Goal: Find specific page/section: Find specific page/section

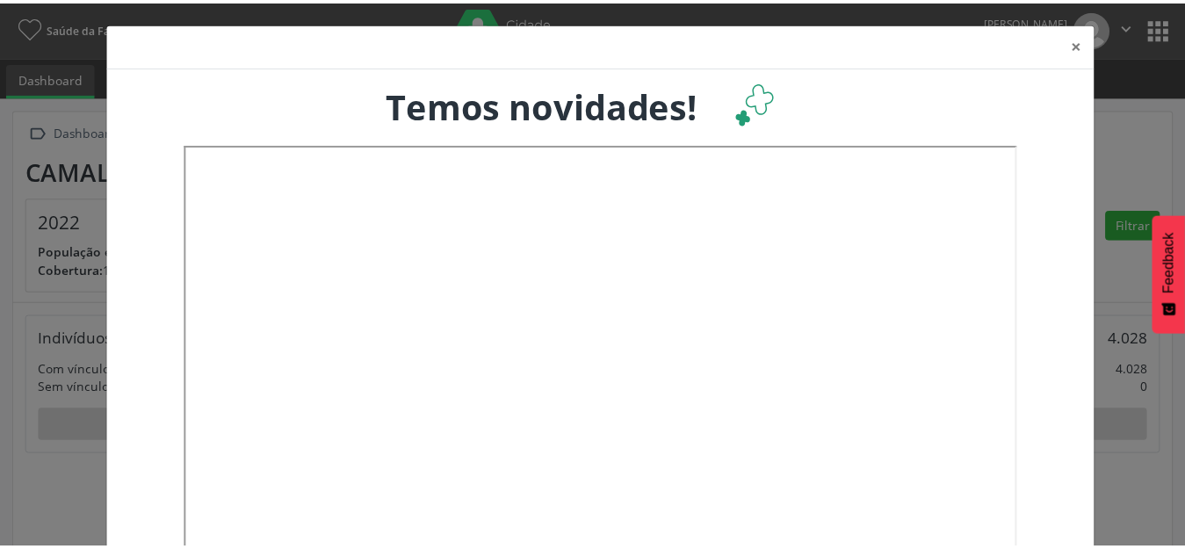
scroll to position [292, 392]
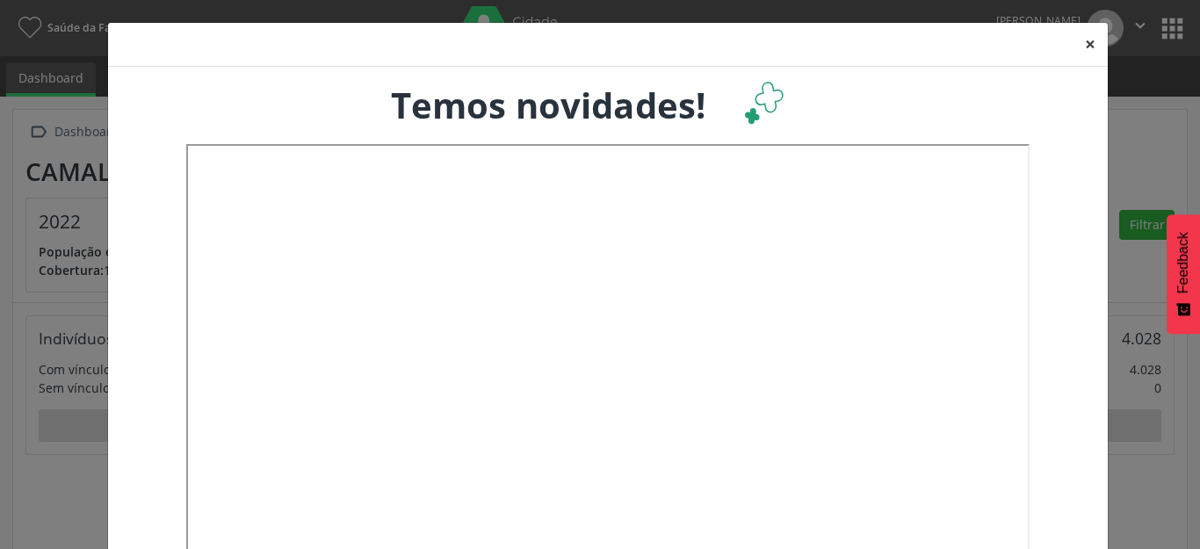
click at [1078, 41] on button "×" at bounding box center [1090, 44] width 35 height 43
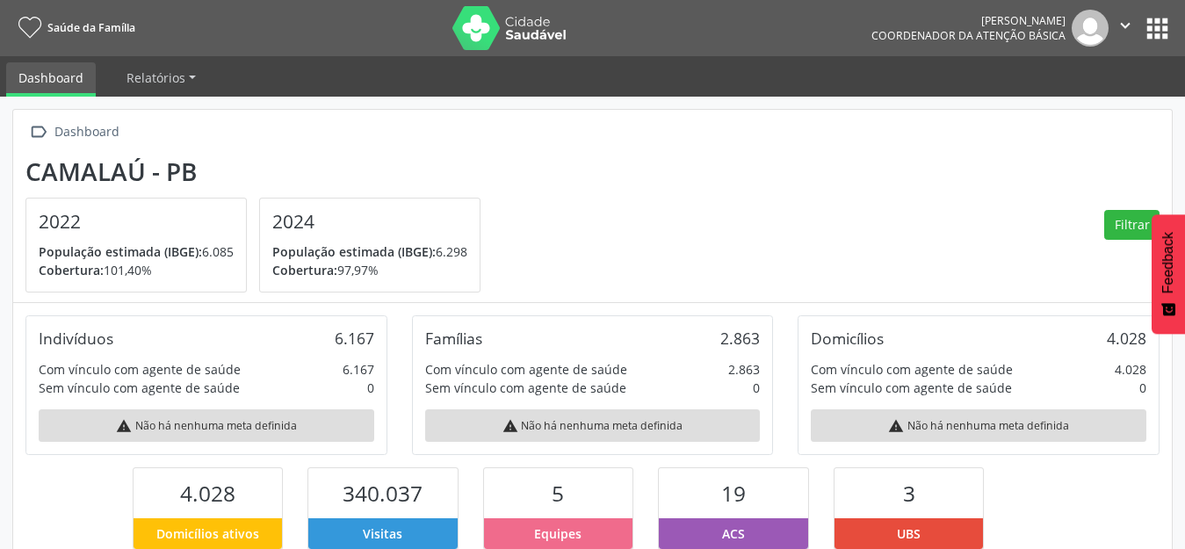
scroll to position [878453, 878358]
click at [1152, 29] on button "apps" at bounding box center [1157, 28] width 31 height 31
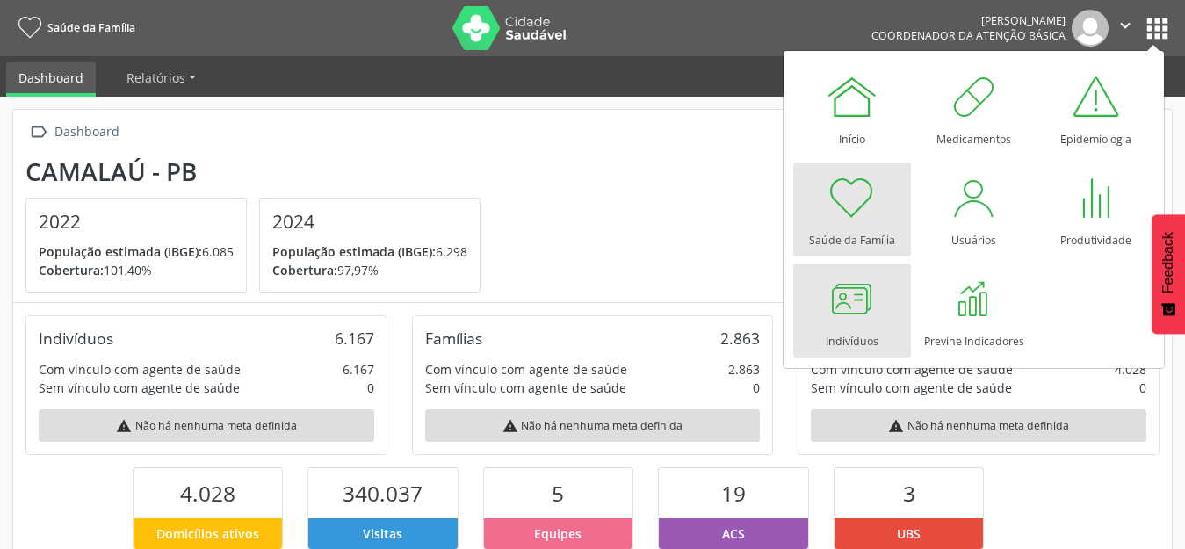
click at [826, 315] on div at bounding box center [852, 298] width 53 height 53
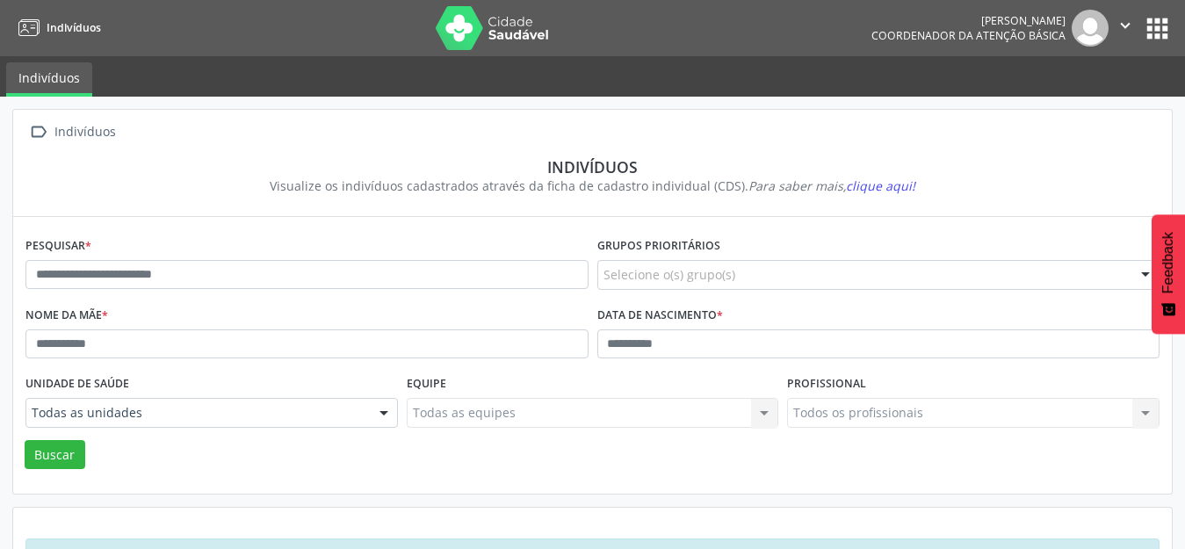
click at [1156, 21] on button "apps" at bounding box center [1157, 28] width 31 height 31
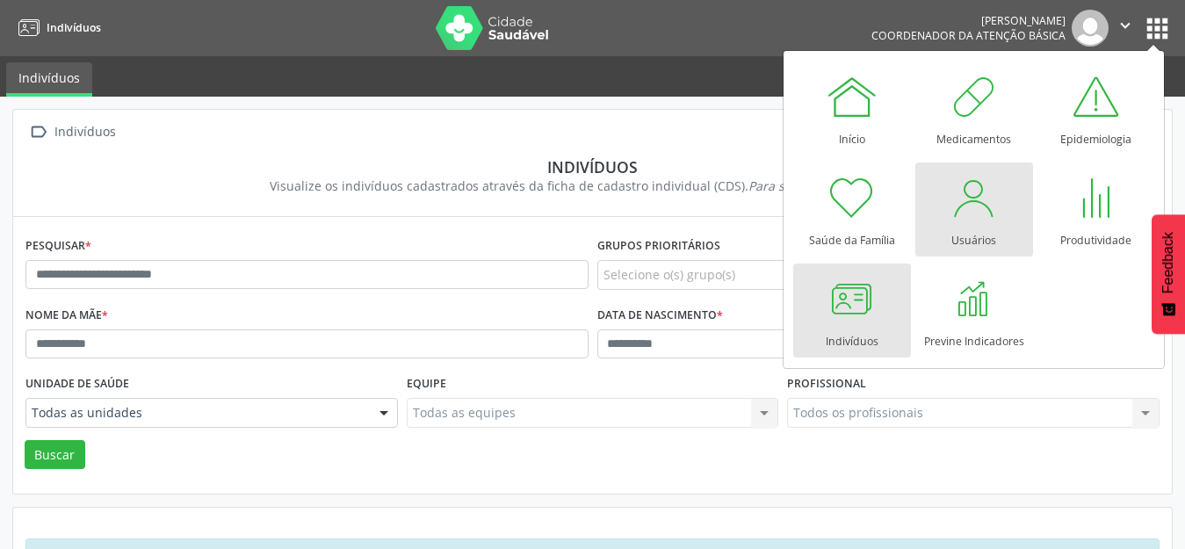
click at [979, 207] on div at bounding box center [974, 197] width 53 height 53
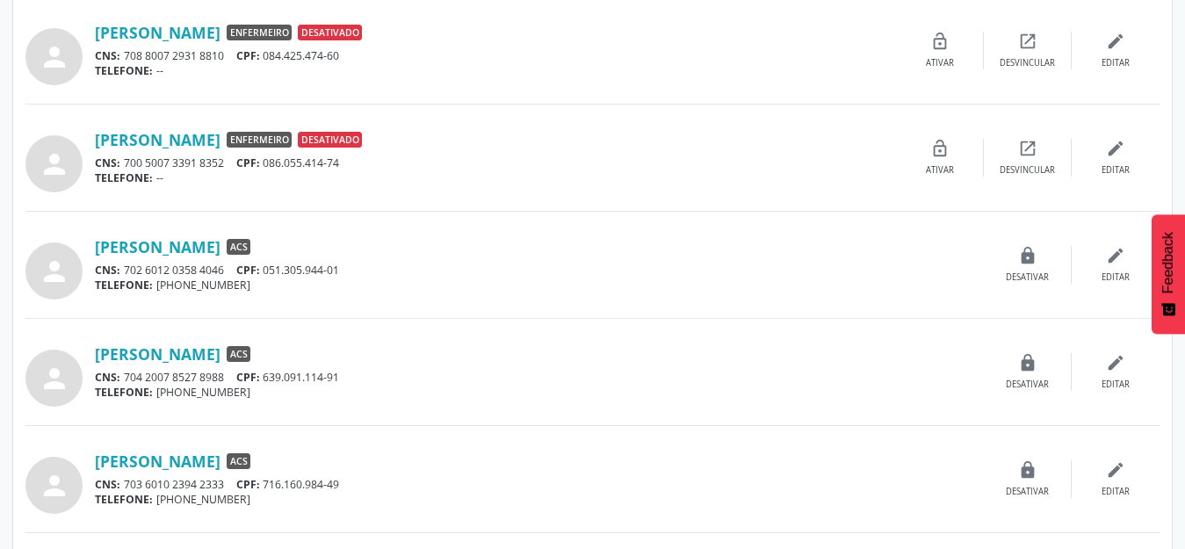
scroll to position [615, 0]
click at [171, 357] on link "Francisco Jose Oliveira" at bounding box center [158, 353] width 126 height 19
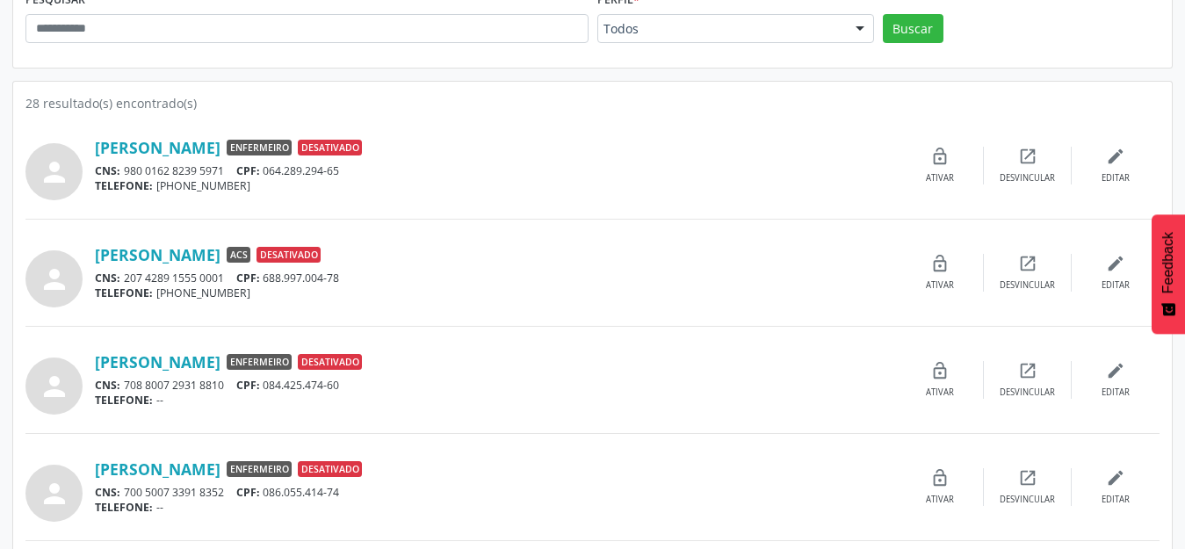
scroll to position [0, 0]
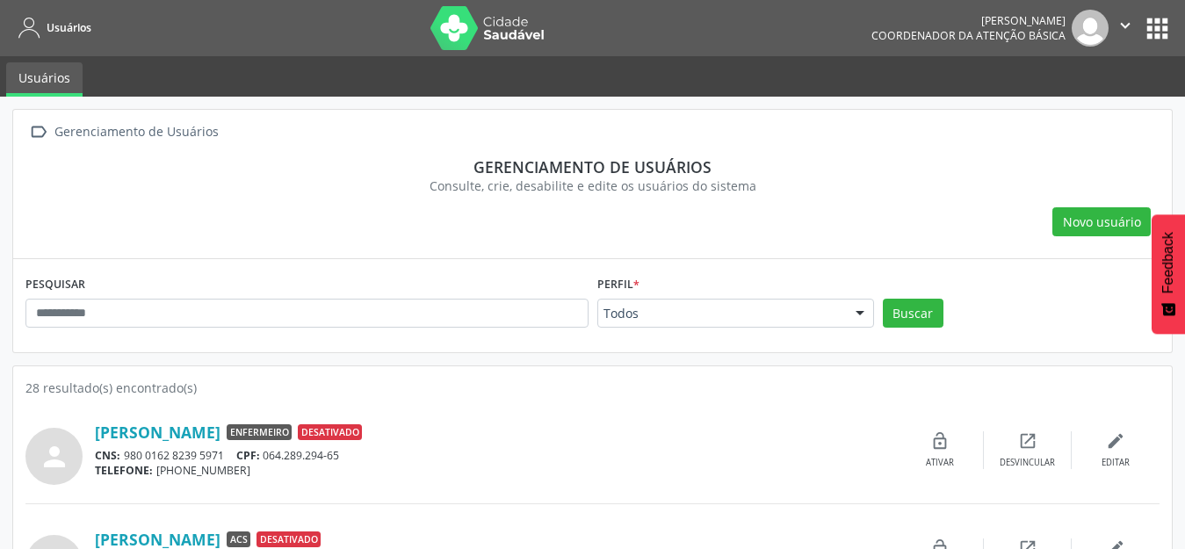
click at [1160, 31] on button "apps" at bounding box center [1157, 28] width 31 height 31
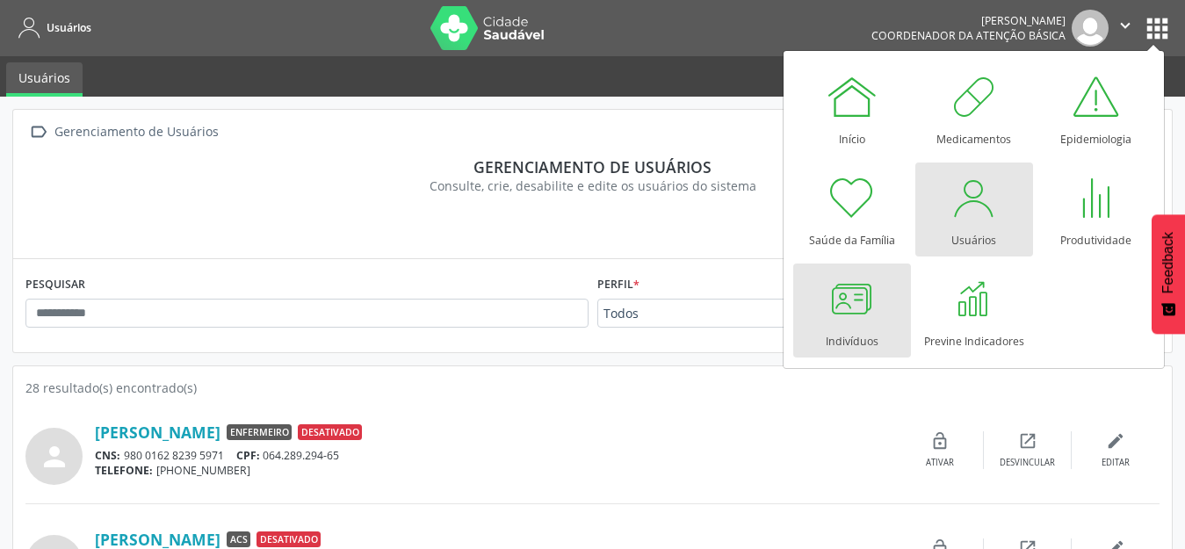
click at [855, 301] on div at bounding box center [852, 298] width 53 height 53
